Goal: Information Seeking & Learning: Check status

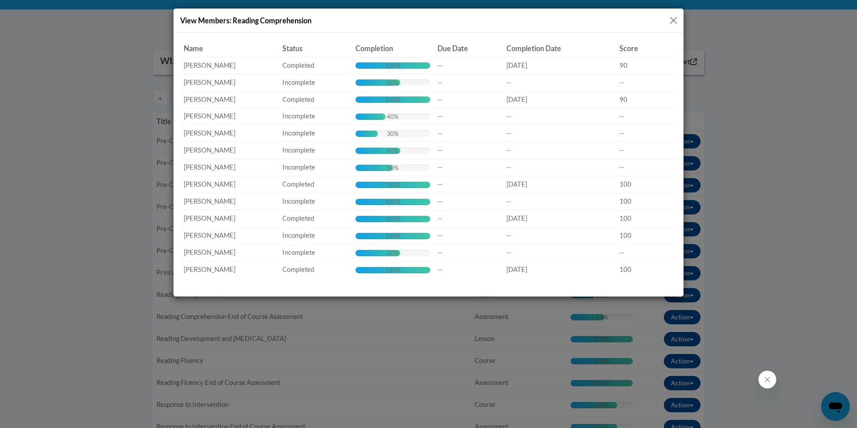
scroll to position [269, 0]
click at [673, 20] on button "Close" at bounding box center [673, 20] width 11 height 11
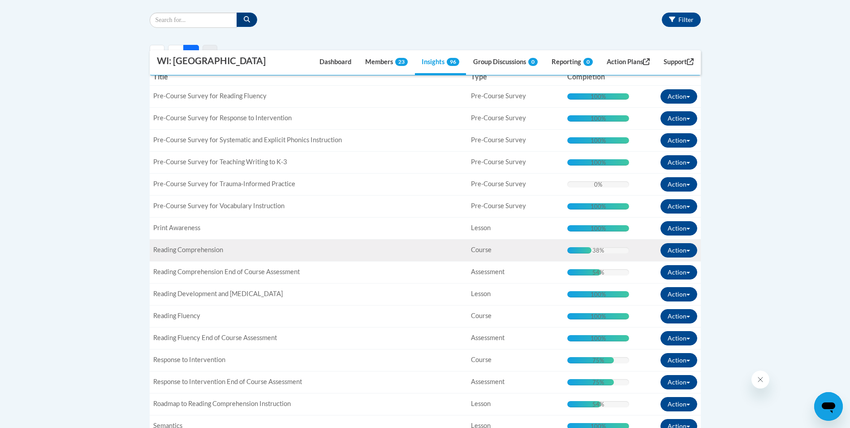
scroll to position [359, 0]
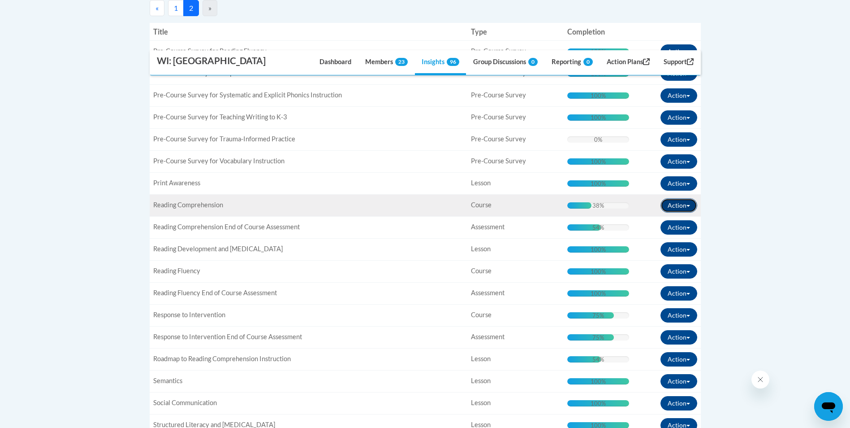
click at [689, 204] on button "Action" at bounding box center [679, 205] width 37 height 14
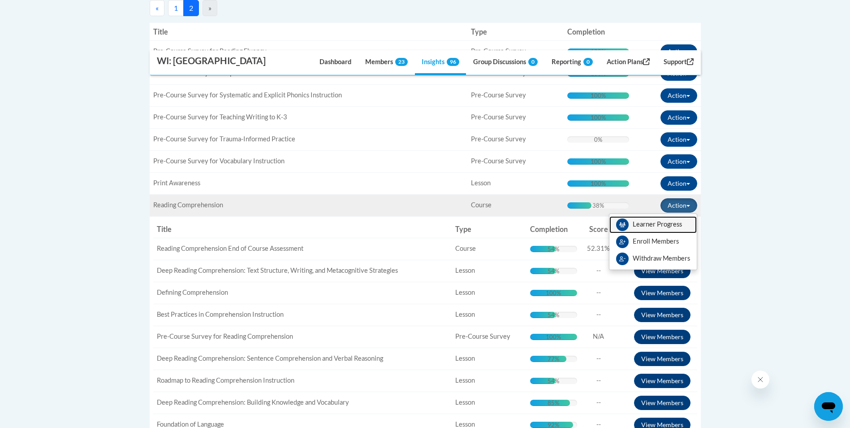
click at [660, 222] on link "Learner Progress" at bounding box center [653, 224] width 87 height 17
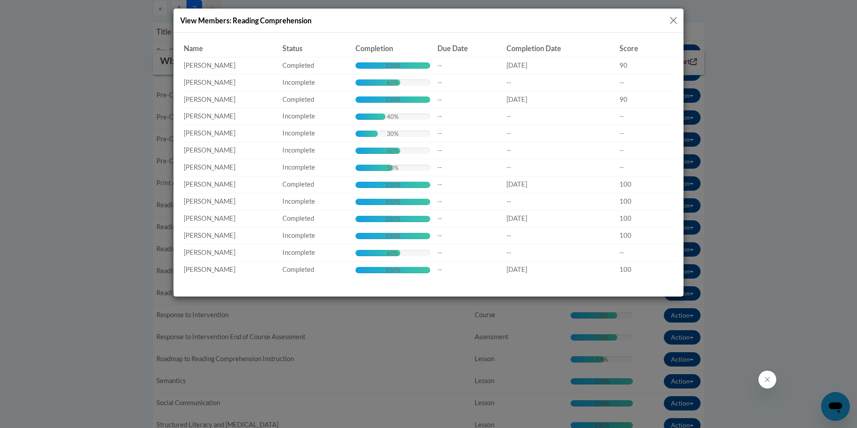
click at [673, 22] on button "Close" at bounding box center [673, 20] width 11 height 11
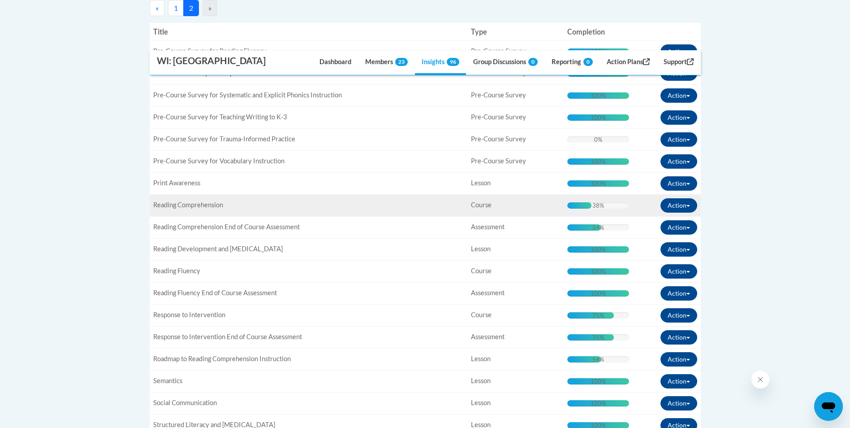
click at [184, 206] on span "Reading Comprehension" at bounding box center [188, 205] width 70 height 8
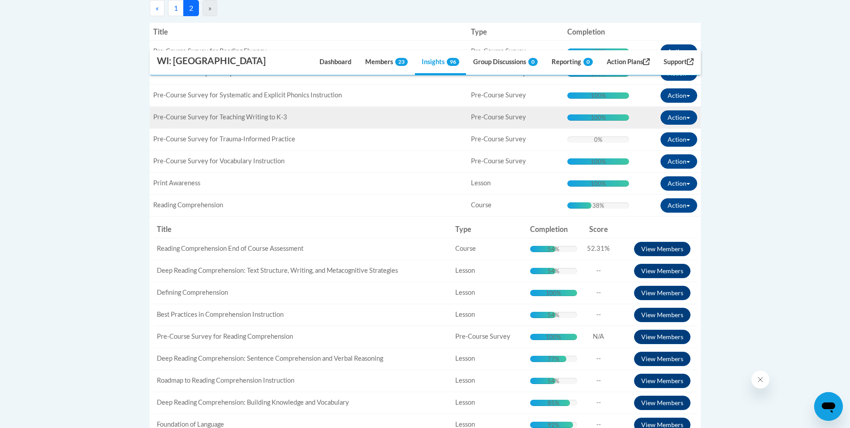
scroll to position [314, 0]
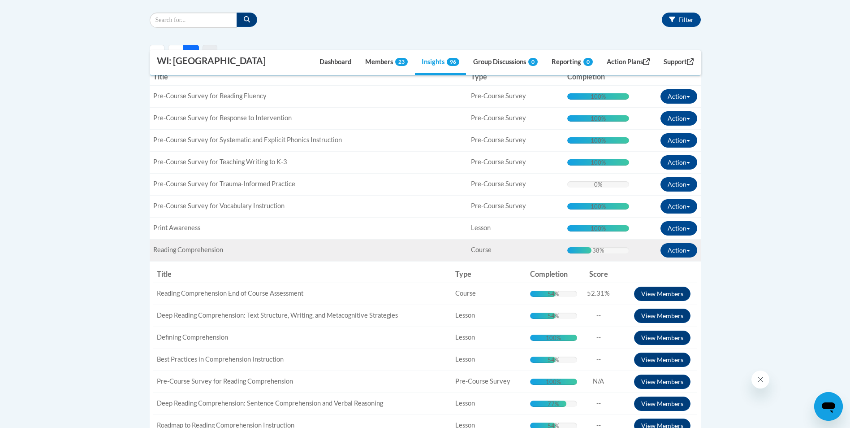
click at [182, 249] on span "Reading Comprehension" at bounding box center [188, 250] width 70 height 8
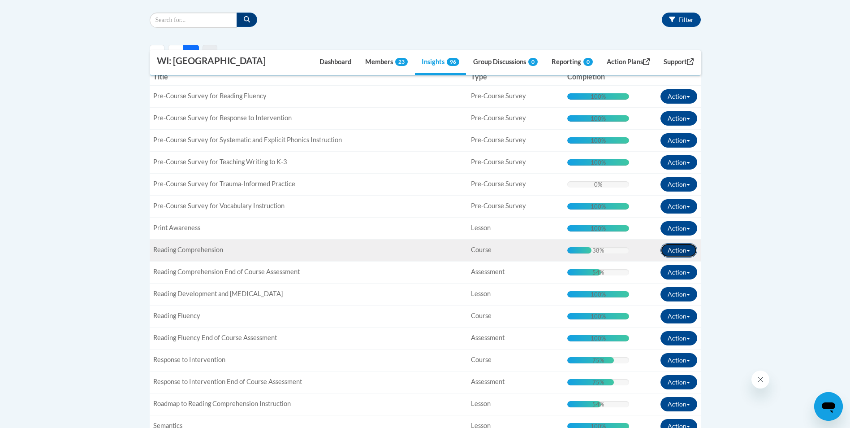
click at [690, 251] on span "button" at bounding box center [689, 251] width 4 height 2
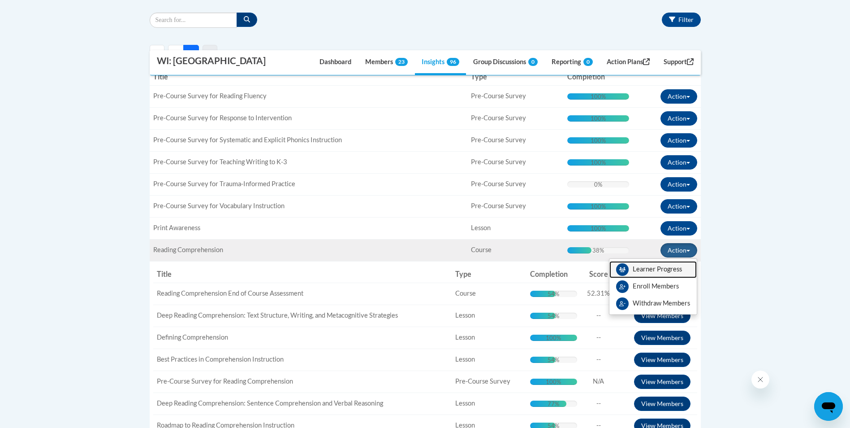
click at [660, 271] on link "Learner Progress" at bounding box center [653, 269] width 87 height 17
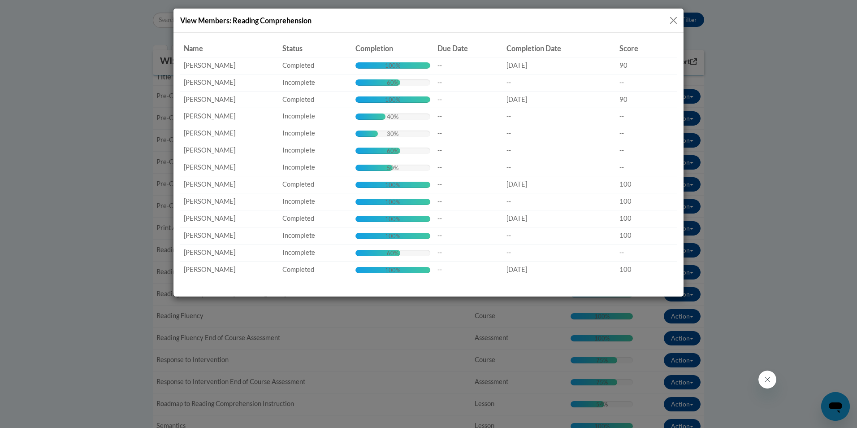
click at [672, 20] on button "Close" at bounding box center [673, 20] width 11 height 11
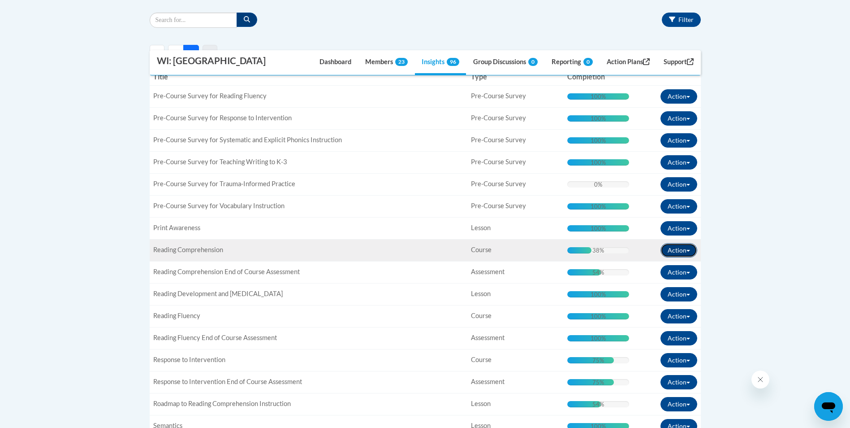
click at [689, 247] on button "Action" at bounding box center [679, 250] width 37 height 14
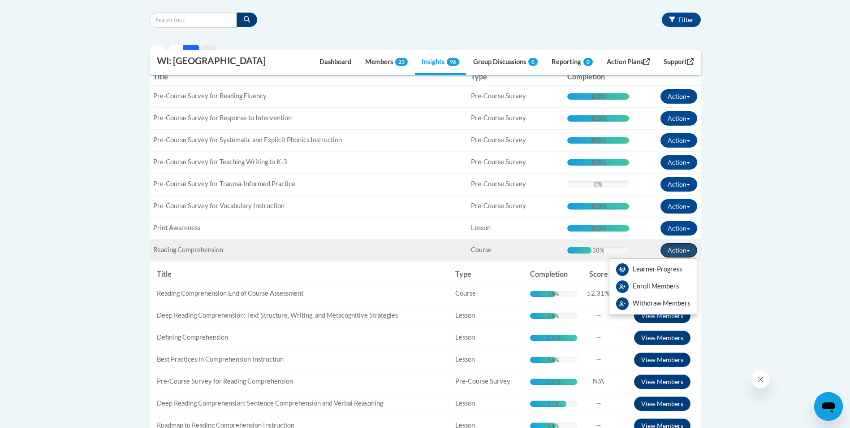
click at [690, 248] on button "Action" at bounding box center [679, 250] width 37 height 14
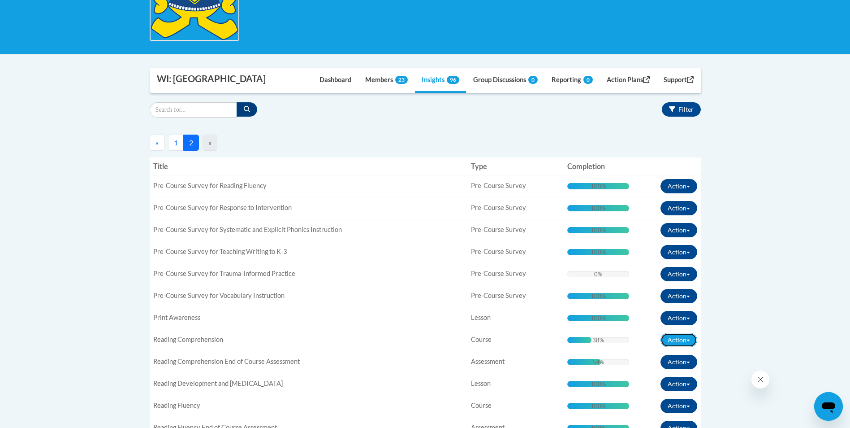
scroll to position [0, 0]
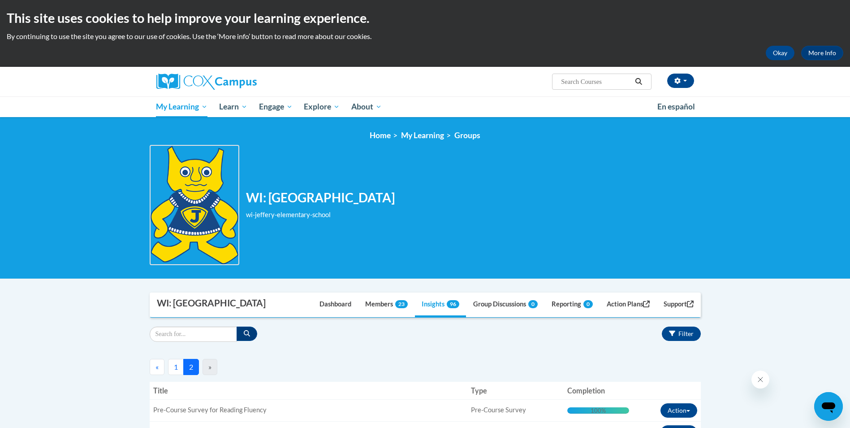
click at [175, 367] on button "1" at bounding box center [176, 367] width 16 height 16
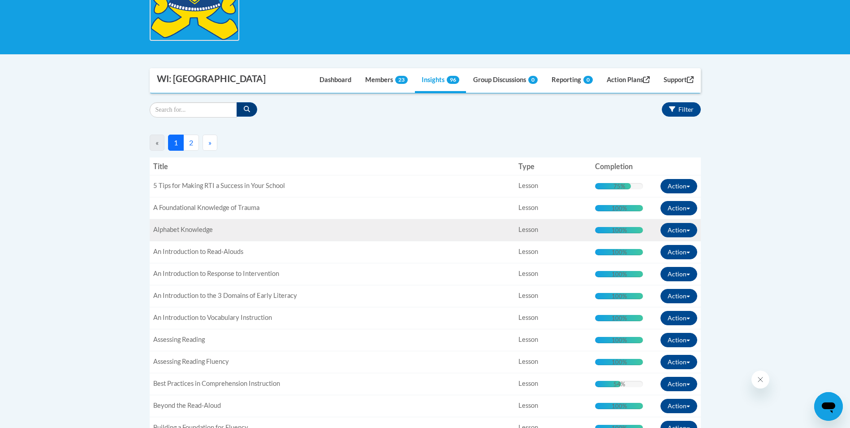
scroll to position [90, 0]
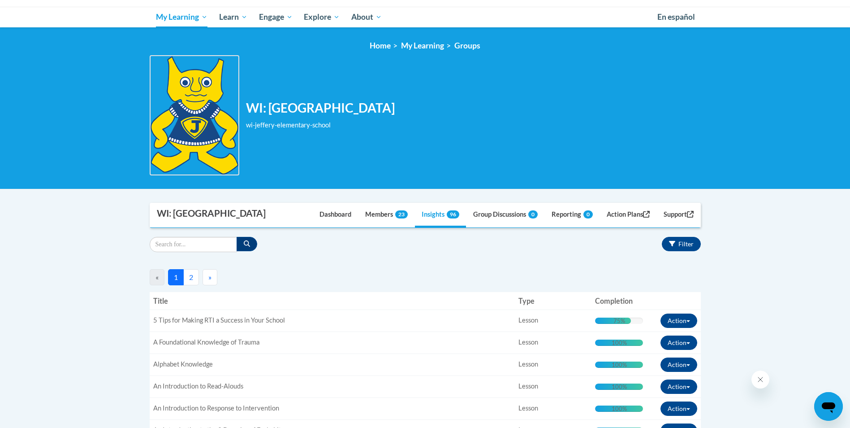
click at [192, 282] on button "2" at bounding box center [191, 277] width 16 height 16
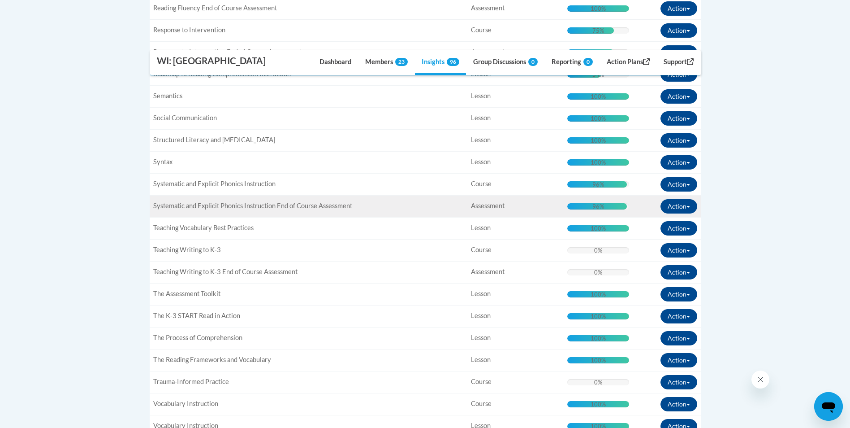
scroll to position [778, 0]
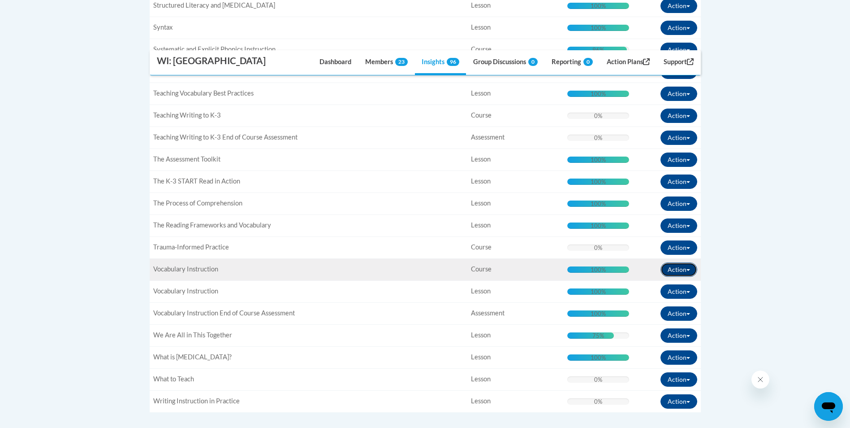
click at [687, 269] on span "button" at bounding box center [689, 270] width 4 height 2
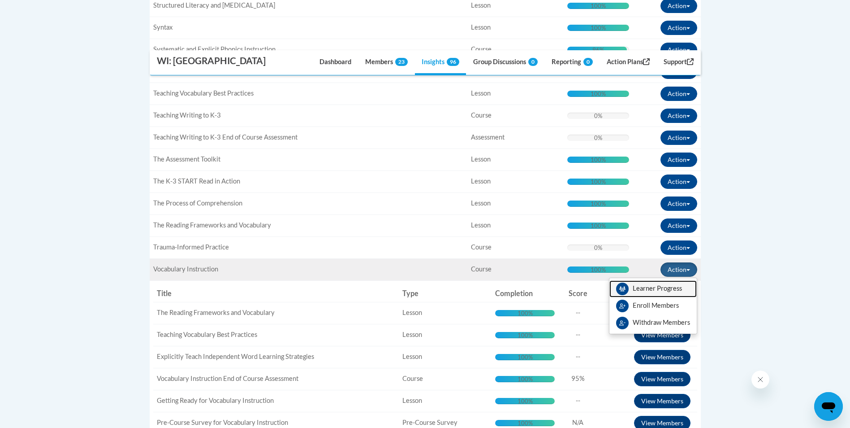
click at [673, 288] on link "Learner Progress" at bounding box center [653, 288] width 87 height 17
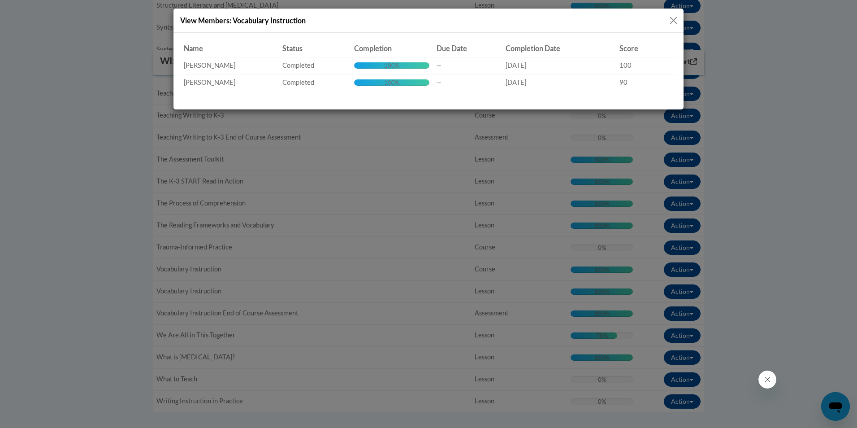
click at [676, 20] on button "Close" at bounding box center [673, 20] width 11 height 11
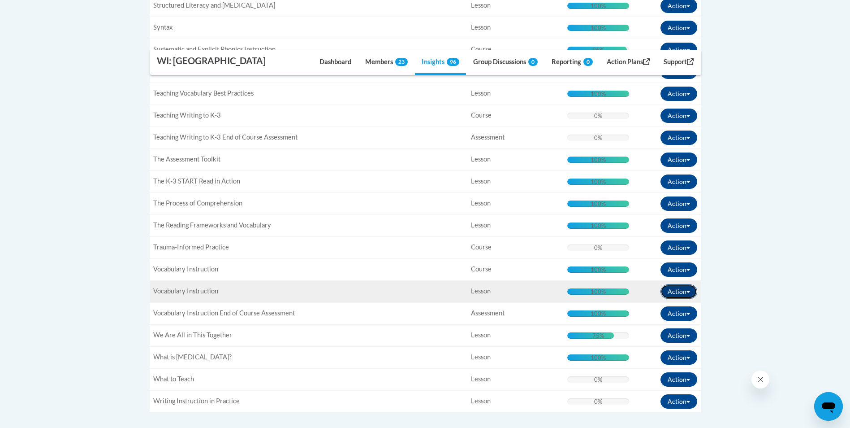
click at [689, 290] on button "Action" at bounding box center [679, 291] width 37 height 14
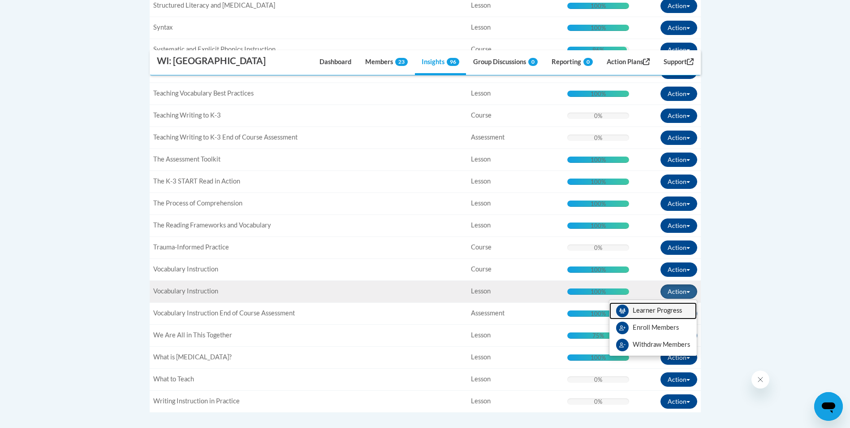
click at [675, 315] on link "Learner Progress" at bounding box center [653, 310] width 87 height 17
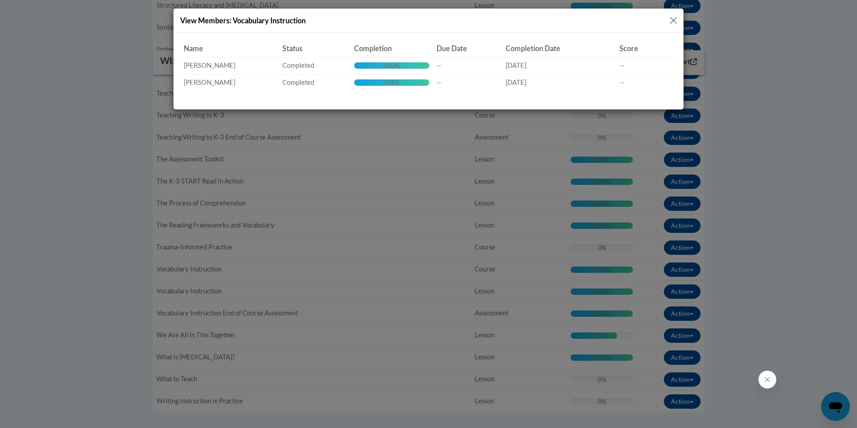
click at [672, 21] on button "Close" at bounding box center [673, 20] width 11 height 11
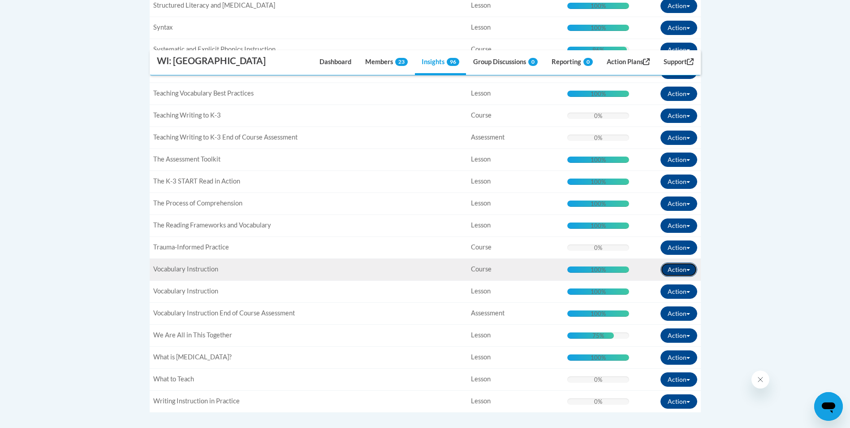
click at [690, 268] on button "Action" at bounding box center [679, 269] width 37 height 14
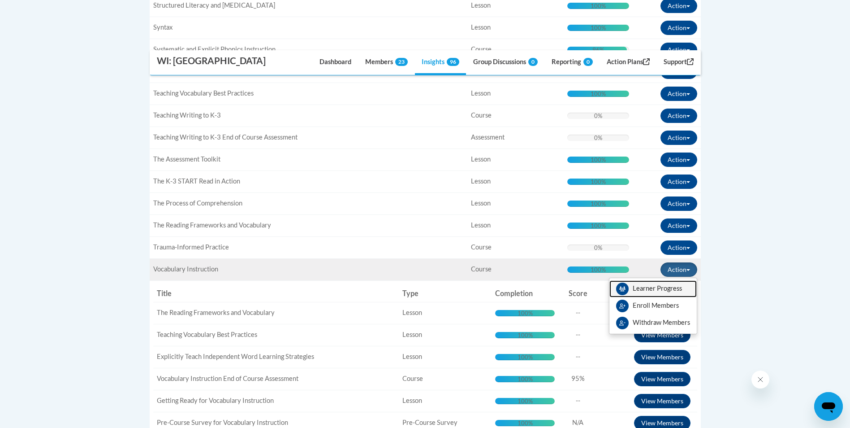
click at [676, 287] on link "Learner Progress" at bounding box center [653, 288] width 87 height 17
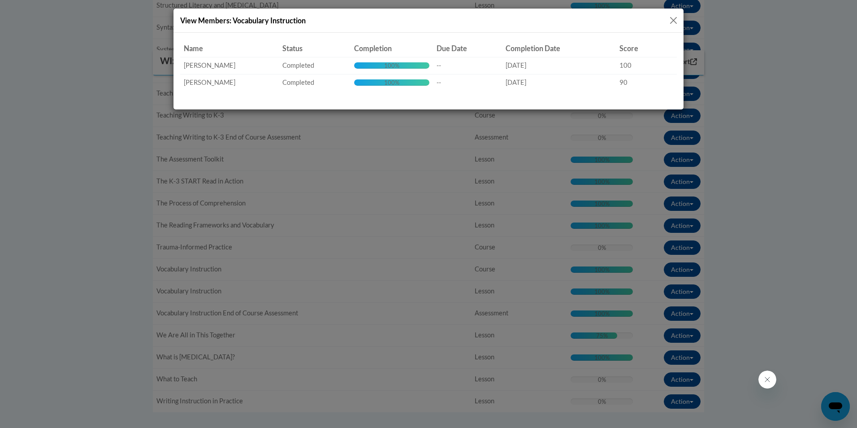
click at [672, 19] on button "Close" at bounding box center [673, 20] width 11 height 11
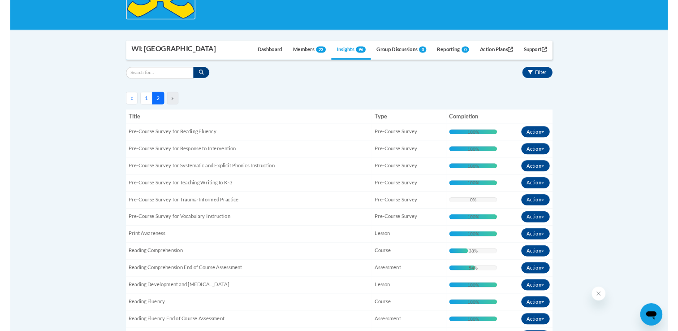
scroll to position [240, 0]
